Goal: Complete application form

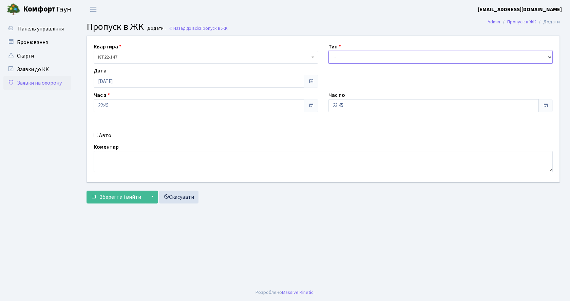
click at [355, 59] on select "- Доставка Таксі Гості Сервіс" at bounding box center [440, 57] width 224 height 13
select select "2"
click at [328, 51] on select "- Доставка Таксі Гості Сервіс" at bounding box center [440, 57] width 224 height 13
click at [98, 134] on div "Авто" at bounding box center [205, 136] width 235 height 8
click at [96, 134] on input "Авто" at bounding box center [96, 135] width 4 height 4
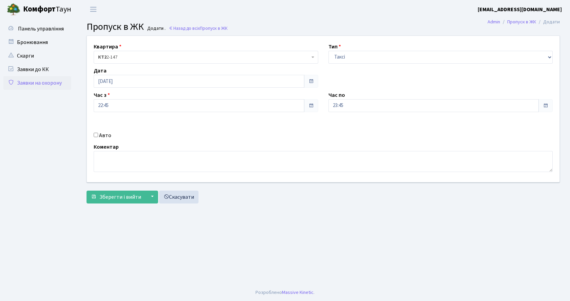
checkbox input "true"
type input "к"
type input "КА7892ВВ"
click at [138, 199] on span "Зберегти і вийти" at bounding box center [120, 197] width 42 height 7
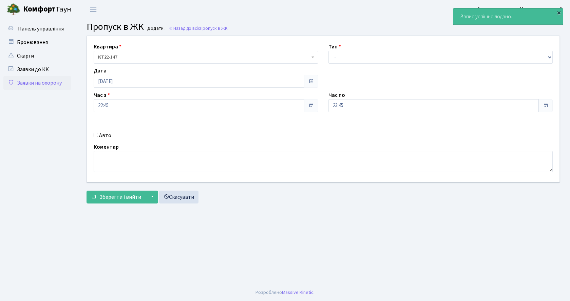
click at [560, 12] on div "×" at bounding box center [558, 12] width 7 height 7
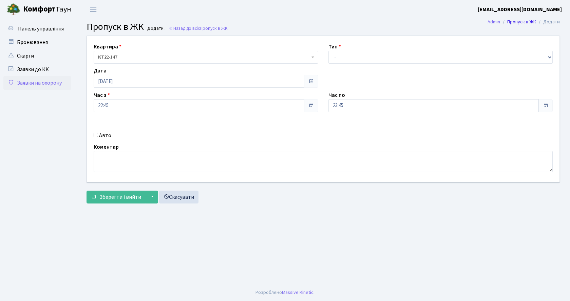
click at [518, 23] on link "Пропуск в ЖК" at bounding box center [521, 21] width 29 height 7
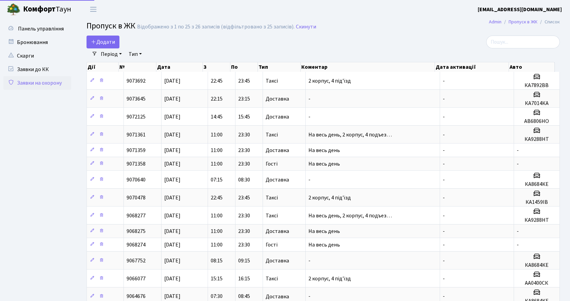
select select "25"
